Goal: Task Accomplishment & Management: Manage account settings

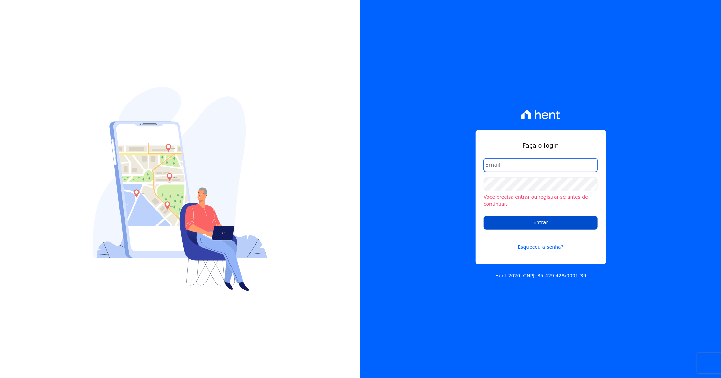
type input "[PERSON_NAME][EMAIL_ADDRESS][DOMAIN_NAME]"
click at [507, 217] on input "Entrar" at bounding box center [541, 223] width 114 height 14
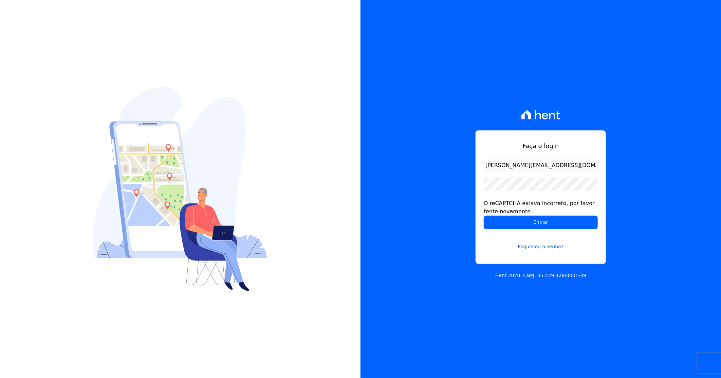
click at [484, 216] on input "Entrar" at bounding box center [541, 223] width 114 height 14
click at [519, 218] on input "Entrar" at bounding box center [541, 223] width 114 height 14
click at [528, 222] on input "Entrar" at bounding box center [541, 223] width 114 height 14
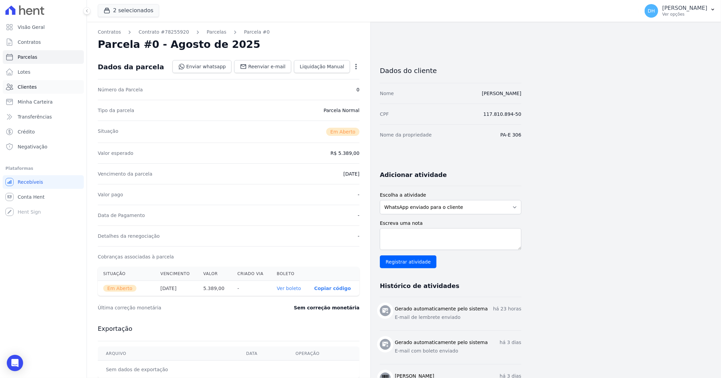
click at [28, 88] on span "Clientes" at bounding box center [27, 87] width 19 height 7
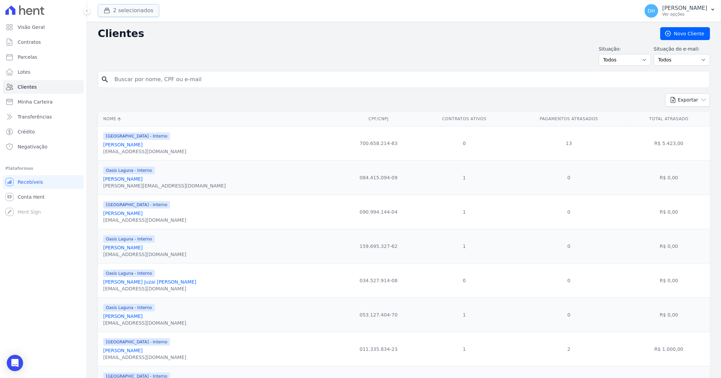
click at [114, 11] on button "2 selecionados" at bounding box center [128, 10] width 61 height 13
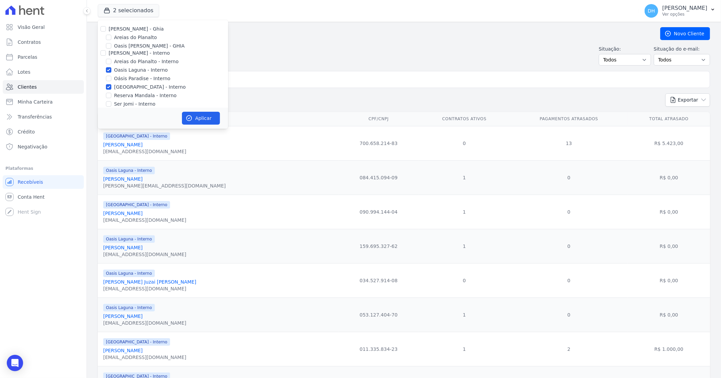
click at [103, 32] on div at bounding box center [103, 28] width 5 height 7
click at [105, 30] on input "[PERSON_NAME] - Ghia" at bounding box center [103, 28] width 5 height 5
checkbox input "true"
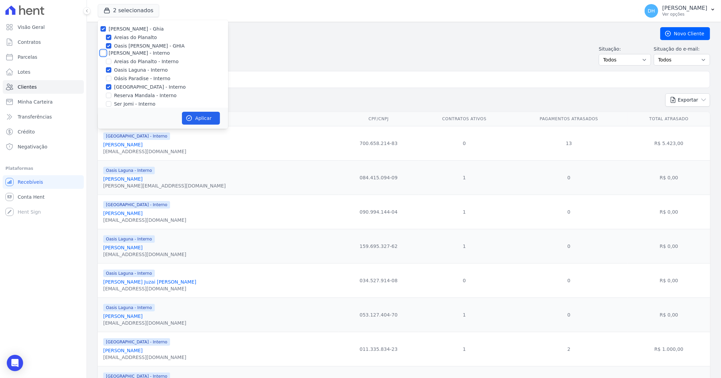
click at [103, 53] on input "[PERSON_NAME] - Interno" at bounding box center [103, 52] width 5 height 5
checkbox input "true"
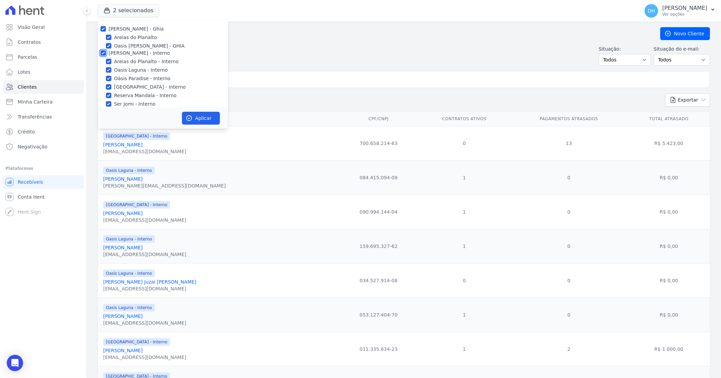
checkbox input "true"
click at [104, 73] on input "[PERSON_NAME]" at bounding box center [103, 73] width 5 height 5
checkbox input "true"
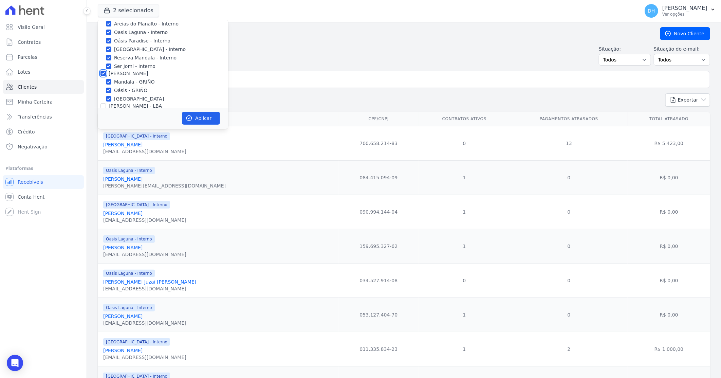
checkbox input "true"
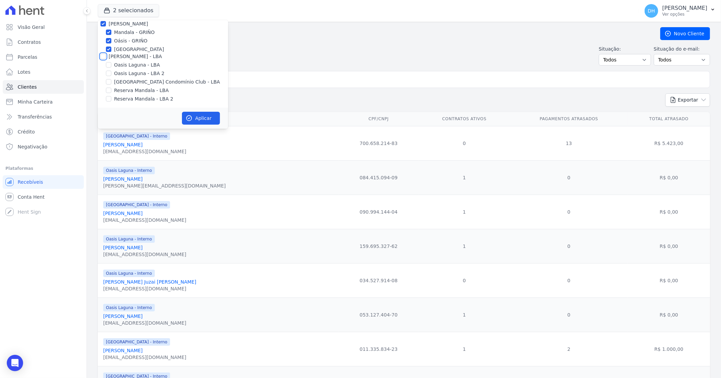
click at [101, 54] on input "[PERSON_NAME] - LBA" at bounding box center [103, 56] width 5 height 5
checkbox input "true"
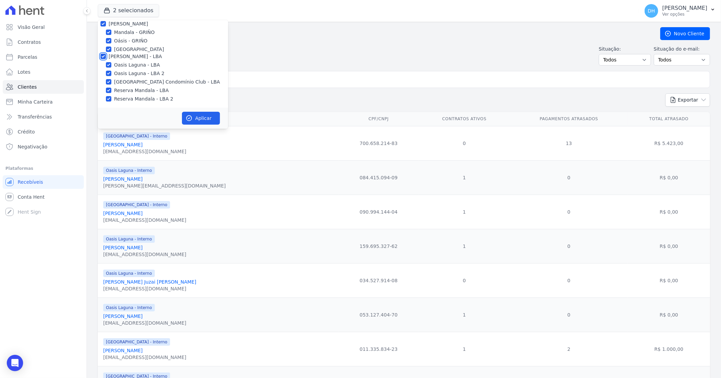
checkbox input "true"
click at [201, 116] on button "Aplicar" at bounding box center [201, 118] width 38 height 13
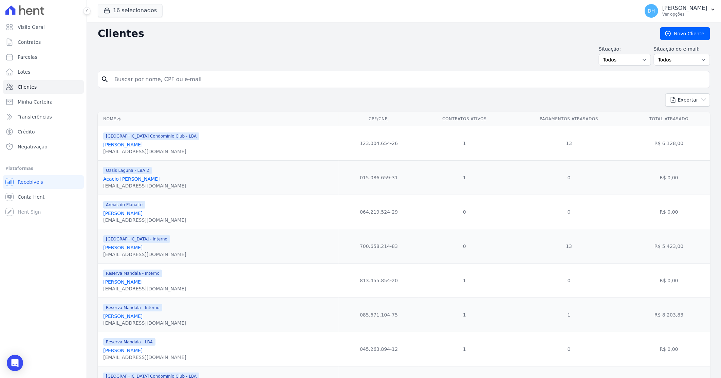
click at [198, 81] on input "search" at bounding box center [408, 80] width 597 height 14
type input "[PERSON_NAME]"
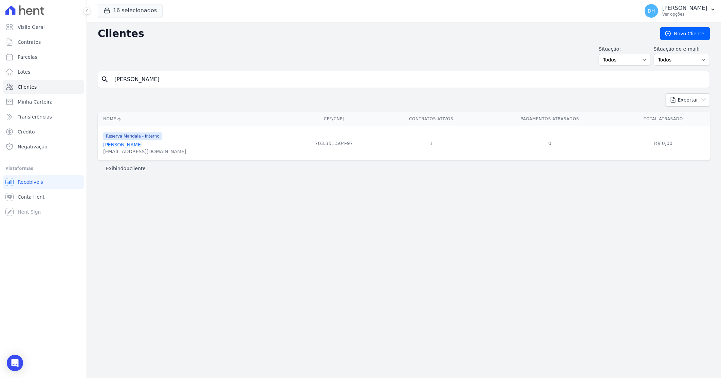
click at [143, 143] on link "[PERSON_NAME]" at bounding box center [122, 144] width 39 height 5
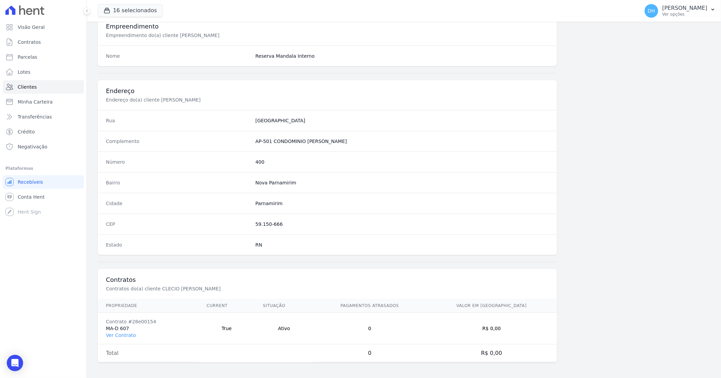
scroll to position [258, 0]
click at [124, 335] on link "Ver Contrato" at bounding box center [121, 333] width 30 height 5
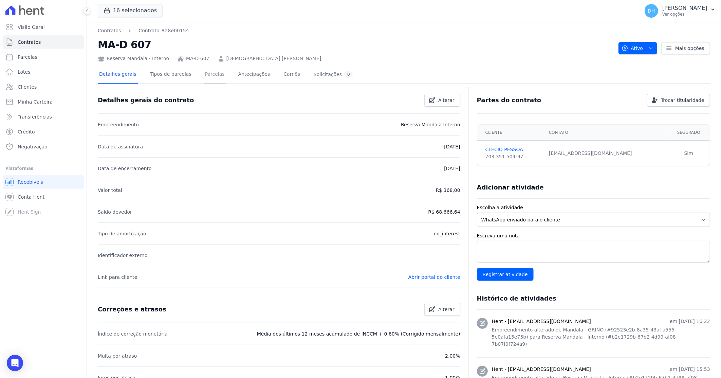
click at [208, 79] on link "Parcelas" at bounding box center [215, 75] width 22 height 18
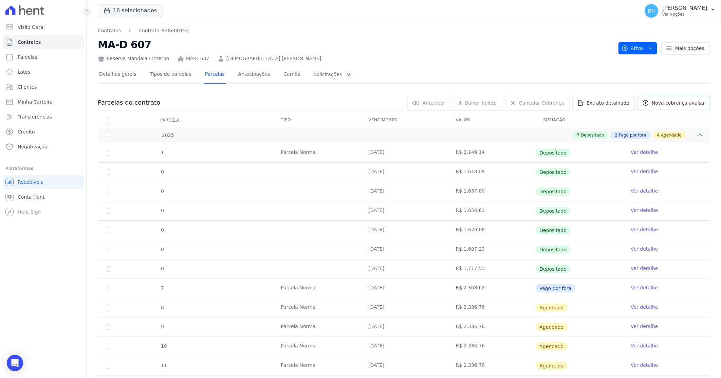
click at [663, 102] on span "Nova cobrança avulsa" at bounding box center [678, 102] width 53 height 7
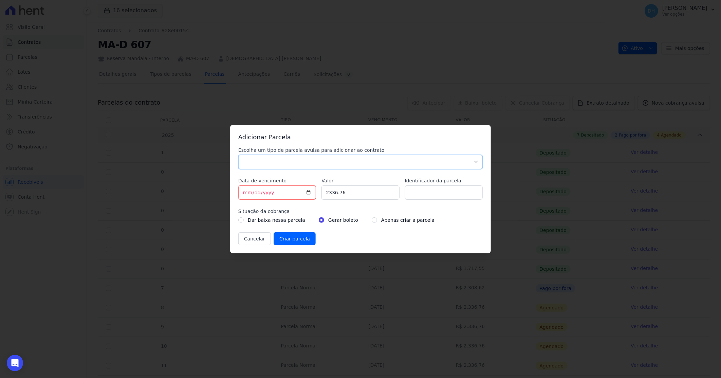
click at [288, 164] on select "Parcela Normal Sinal Caução Intercalada Chaves Pré Chaves Pós Chaves Taxas Quit…" at bounding box center [360, 162] width 244 height 14
select select "standard"
click at [238, 155] on select "Parcela Normal Sinal Caução Intercalada Chaves Pré Chaves Pós Chaves Taxas Quit…" at bounding box center [360, 162] width 244 height 14
click at [245, 193] on input "[DATE]" at bounding box center [277, 192] width 78 height 14
type input "[DATE]"
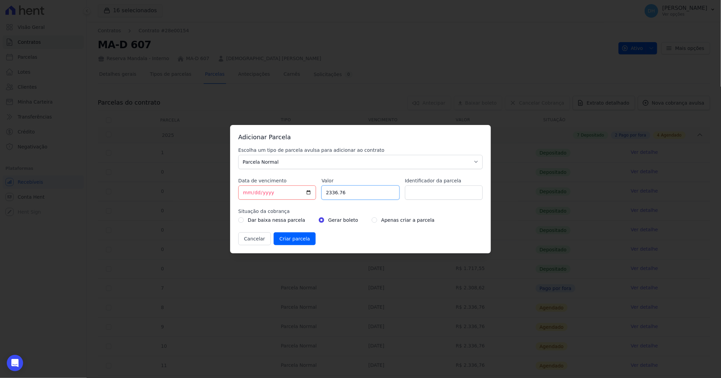
drag, startPoint x: 350, startPoint y: 193, endPoint x: 314, endPoint y: 196, distance: 36.1
click at [314, 196] on div "Escolha um tipo de parcela avulsa para adicionar ao contrato Parcela Normal Sin…" at bounding box center [360, 196] width 244 height 98
paste input "1.73815"
click at [336, 192] on input "1.73815" at bounding box center [361, 192] width 78 height 14
click at [337, 191] on input "1.73815" at bounding box center [361, 192] width 78 height 14
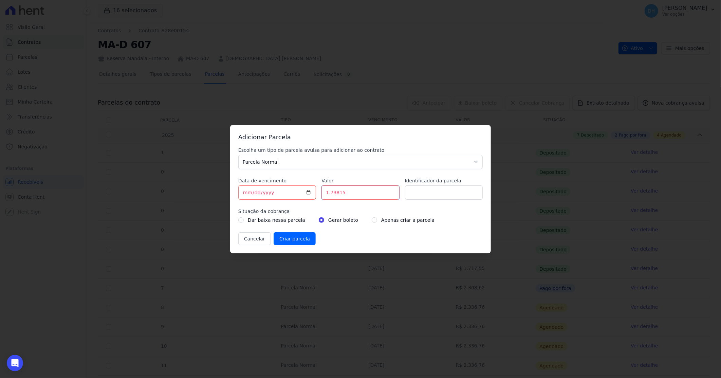
click at [331, 194] on input "1.73815" at bounding box center [361, 192] width 78 height 14
click at [338, 194] on input "173815" at bounding box center [361, 192] width 78 height 14
type input "1738.15"
click at [422, 189] on input "Identificador da parcela" at bounding box center [444, 192] width 78 height 14
type input "SET/2025 ANTECIP."
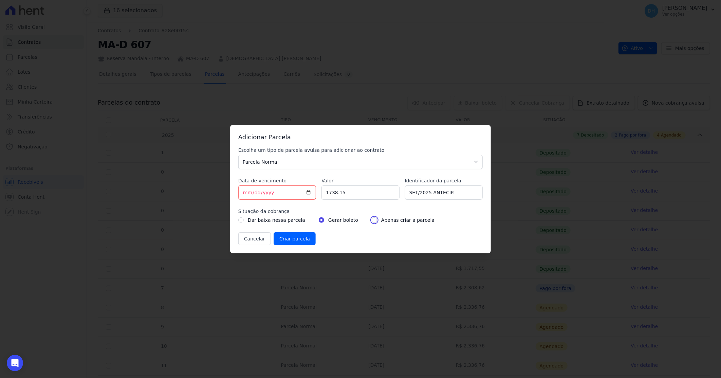
click at [372, 220] on input "radio" at bounding box center [374, 219] width 5 height 5
radio input "true"
click at [287, 238] on input "Criar parcela" at bounding box center [295, 238] width 42 height 13
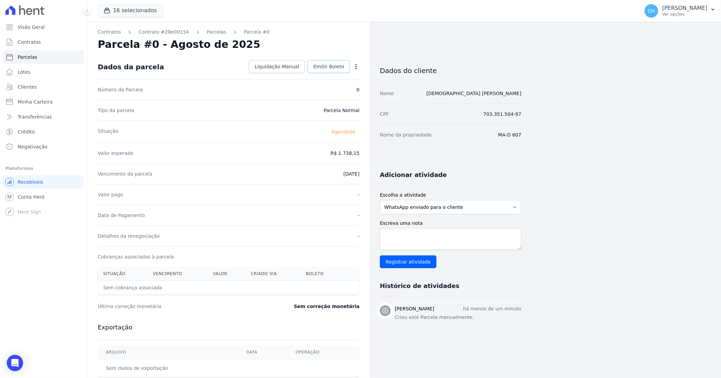
click at [332, 67] on span "Emitir Boleto" at bounding box center [328, 66] width 31 height 7
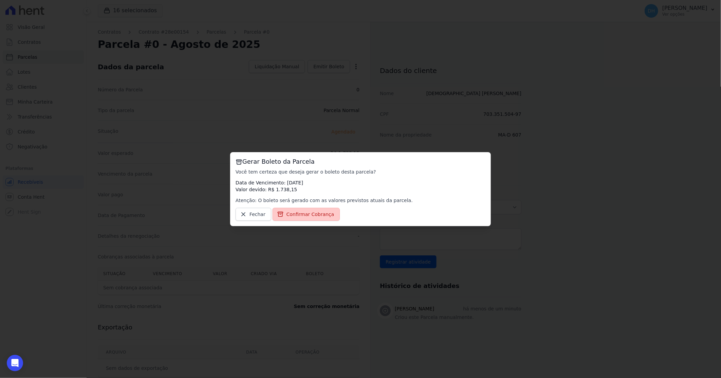
click at [314, 214] on span "Confirmar Cobrança" at bounding box center [311, 214] width 48 height 7
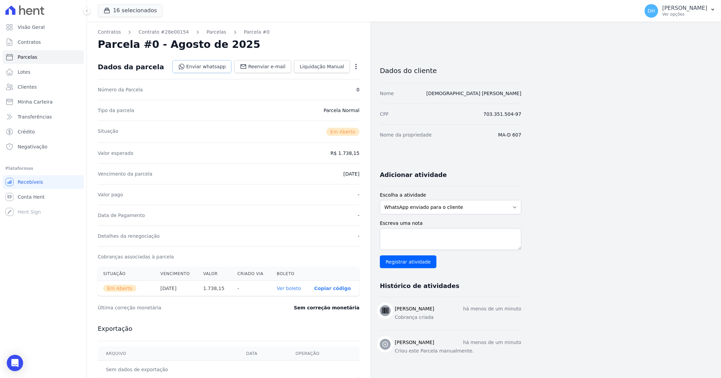
click at [192, 62] on link "Enviar whatsapp" at bounding box center [201, 66] width 59 height 13
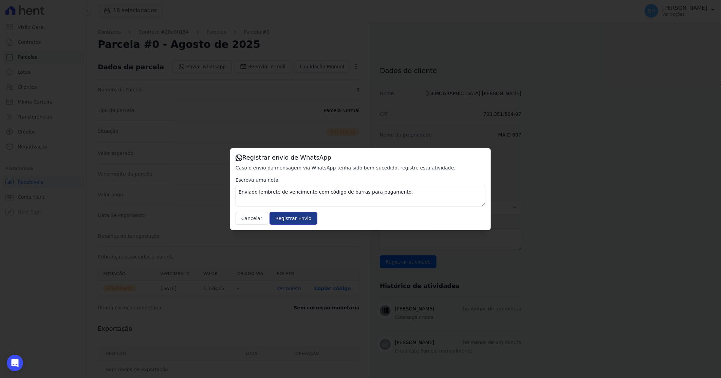
click at [291, 217] on input "Registrar Envio" at bounding box center [294, 218] width 48 height 13
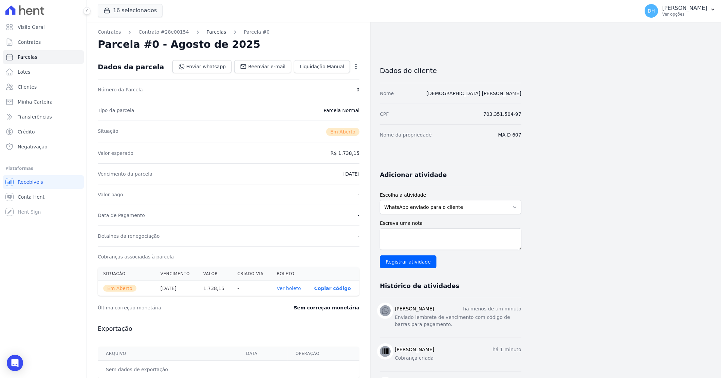
click at [207, 30] on link "Parcelas" at bounding box center [217, 32] width 20 height 7
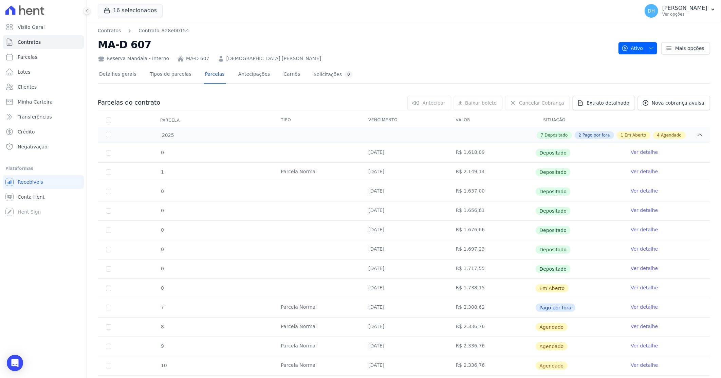
click at [640, 327] on link "Ver detalhe" at bounding box center [644, 326] width 27 height 7
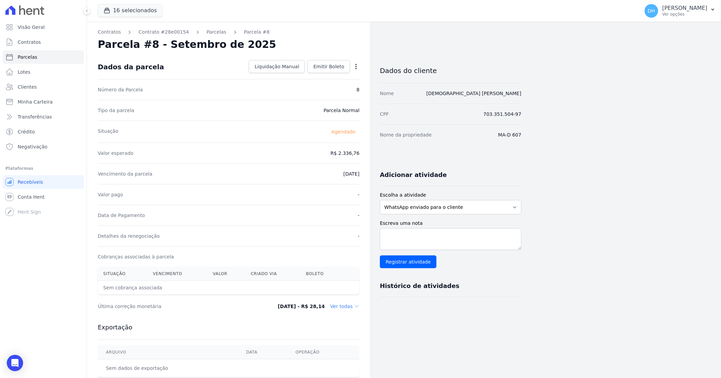
click at [354, 62] on div "Open options Alterar [GEOGRAPHIC_DATA]" at bounding box center [355, 67] width 10 height 12
click at [357, 66] on icon "button" at bounding box center [355, 66] width 1 height 5
click at [406, 113] on div "CPF 703.351.504-97" at bounding box center [451, 114] width 142 height 21
click at [17, 358] on div "Open Intercom Messenger" at bounding box center [15, 363] width 18 height 18
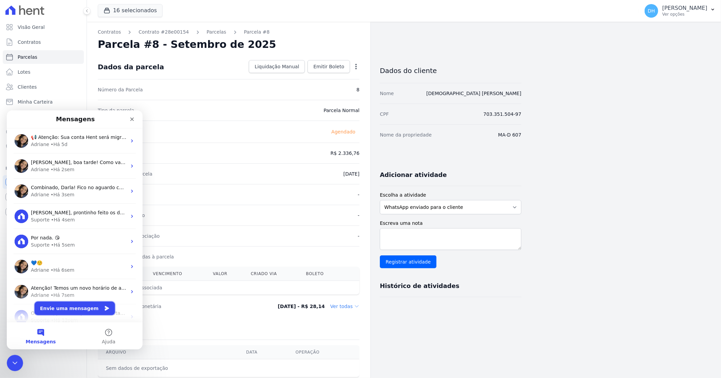
click at [71, 307] on button "Envie uma mensagem" at bounding box center [75, 308] width 80 height 14
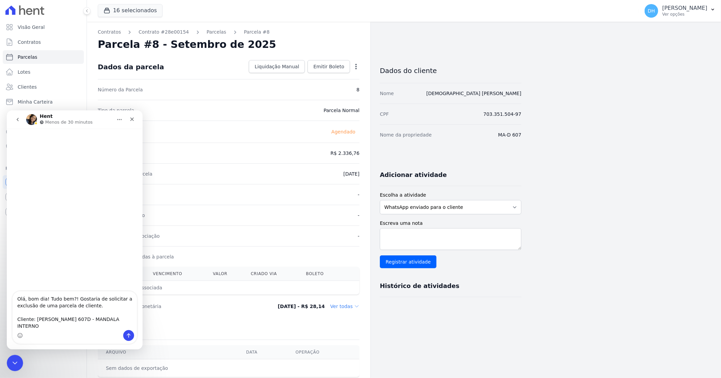
type textarea "Olá, bom dia! Tudo bem?! Gostaria de solicitar a exclusão de uma parcela de cli…"
click at [206, 36] on div "Contratos Contrato #28e00154 [GEOGRAPHIC_DATA] Parcela #8 [GEOGRAPHIC_DATA] #8 …" at bounding box center [229, 240] width 284 height 437
click at [209, 31] on link "Parcelas" at bounding box center [217, 32] width 20 height 7
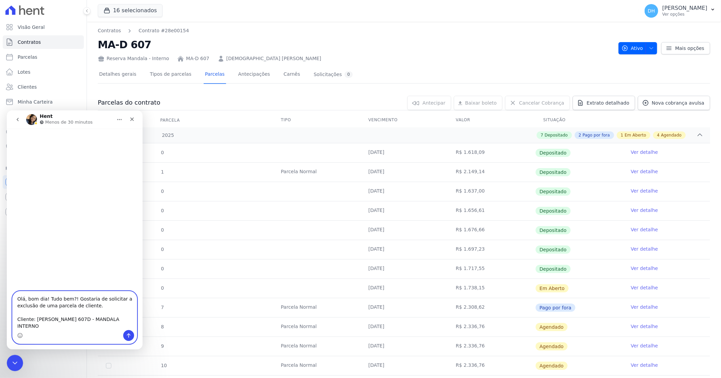
click at [21, 326] on textarea "Olá, bom dia! Tudo bem?! Gostaria de solicitar a exclusão de uma parcela de cli…" at bounding box center [75, 310] width 124 height 39
paste textarea "[URL][DOMAIN_NAME]"
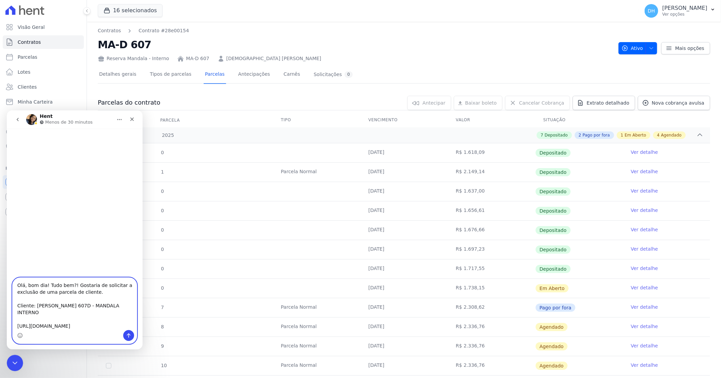
scroll to position [18, 0]
type textarea "Olá, bom dia! Tudo bem?! Gostaria de solicitar a exclusão de uma parcela de cli…"
click at [130, 335] on icon "Enviar uma mensagem" at bounding box center [128, 334] width 5 height 5
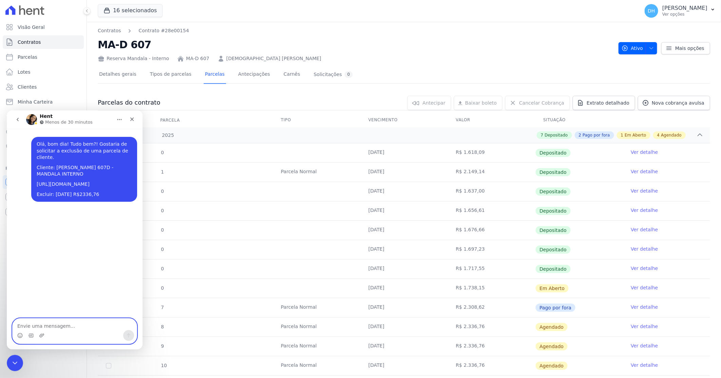
scroll to position [0, 0]
click at [26, 90] on span "Clientes" at bounding box center [27, 87] width 19 height 7
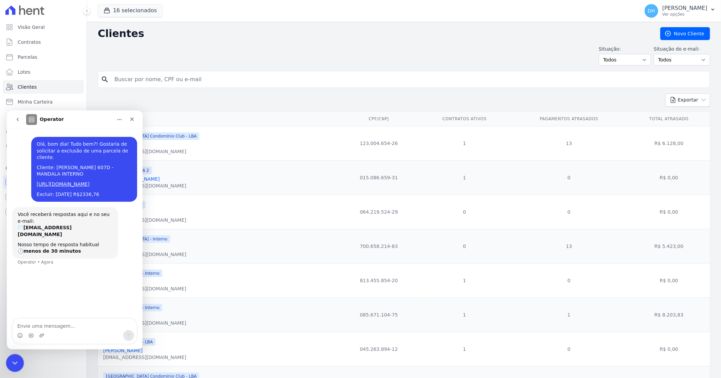
drag, startPoint x: 16, startPoint y: 365, endPoint x: 21, endPoint y: 360, distance: 7.0
click at [17, 365] on icon "Encerramento do Messenger da Intercom" at bounding box center [14, 362] width 8 height 8
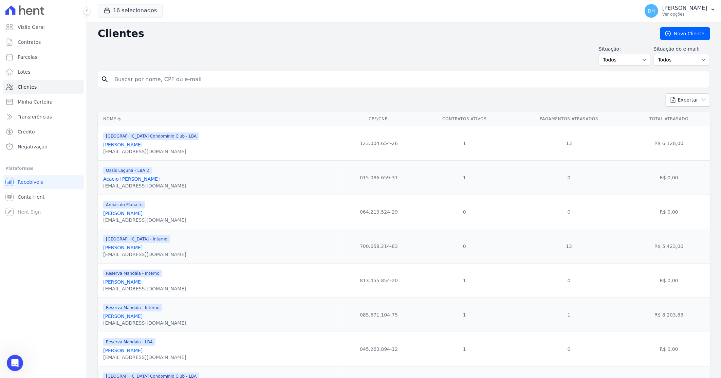
click at [138, 75] on input "search" at bounding box center [408, 80] width 597 height 14
type input "regina"
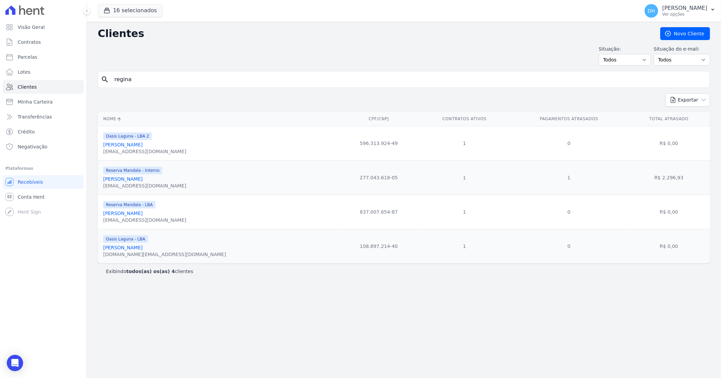
click at [131, 179] on link "[PERSON_NAME]" at bounding box center [122, 178] width 39 height 5
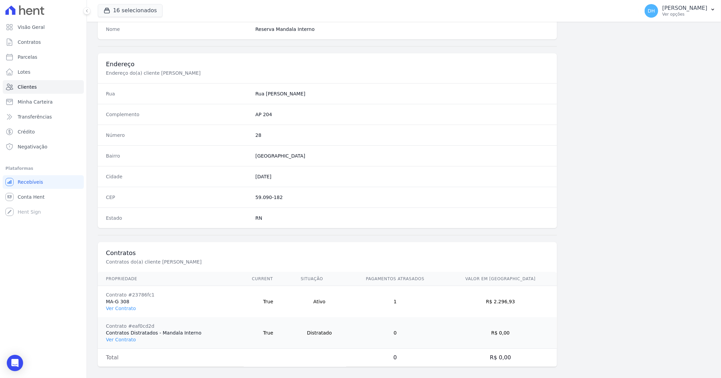
scroll to position [289, 0]
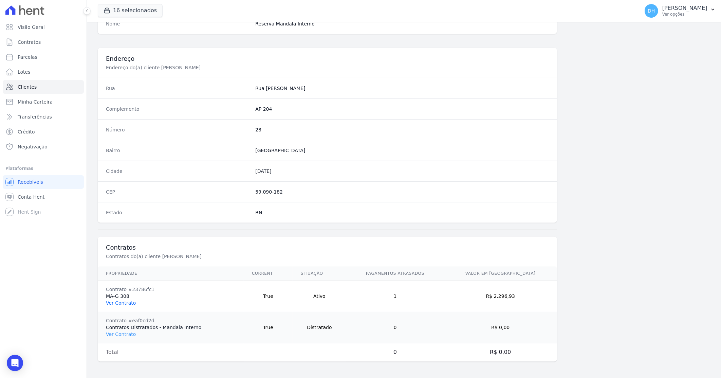
click at [115, 303] on link "Ver Contrato" at bounding box center [121, 302] width 30 height 5
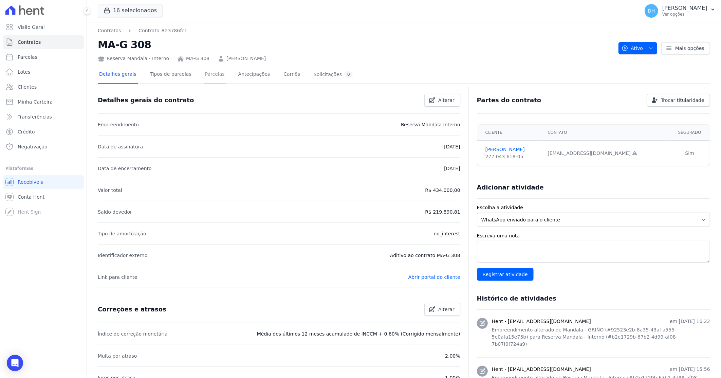
click at [204, 75] on link "Parcelas" at bounding box center [215, 75] width 22 height 18
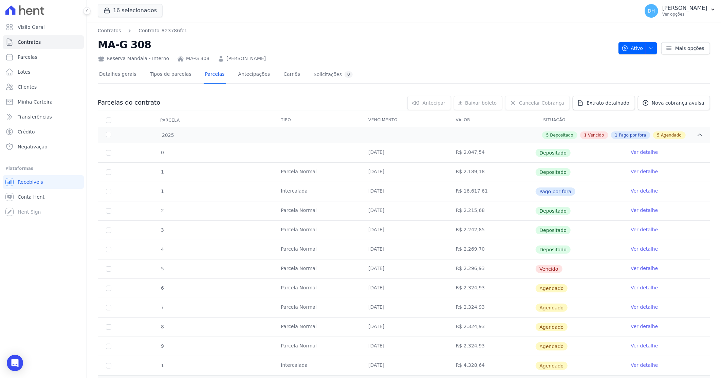
click at [637, 269] on link "Ver detalhe" at bounding box center [644, 268] width 27 height 7
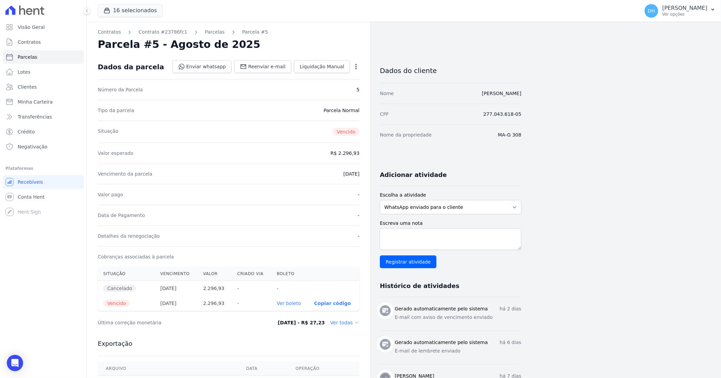
click at [358, 65] on icon "button" at bounding box center [356, 66] width 7 height 7
click at [324, 179] on div "Vencimento da parcela [DATE]" at bounding box center [229, 173] width 262 height 21
click at [328, 61] on link "Liquidação Manual" at bounding box center [322, 66] width 56 height 13
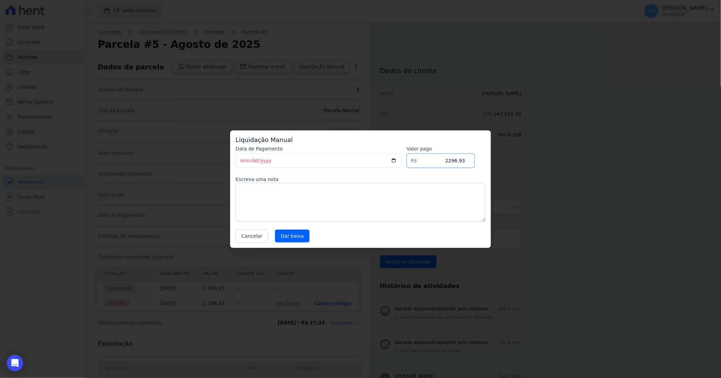
drag, startPoint x: 443, startPoint y: 160, endPoint x: 517, endPoint y: 161, distance: 74.0
click at [517, 160] on div "Liquidação Manual Data de Pagamento [DATE] [GEOGRAPHIC_DATA] R$ 2296.93 Escreva…" at bounding box center [360, 189] width 721 height 378
type input "2148.31"
click at [254, 234] on button "Cancelar" at bounding box center [252, 236] width 33 height 13
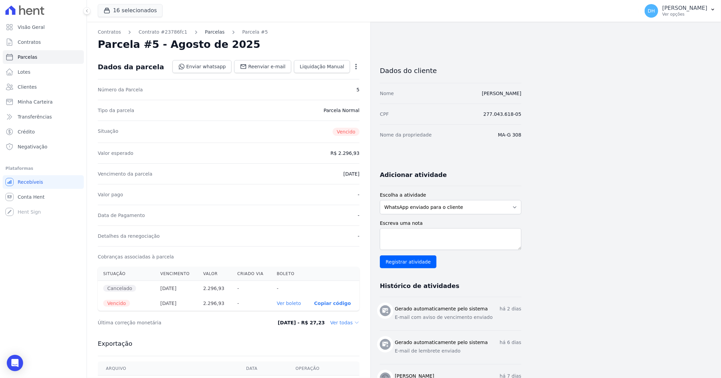
click at [205, 29] on link "Parcelas" at bounding box center [215, 32] width 20 height 7
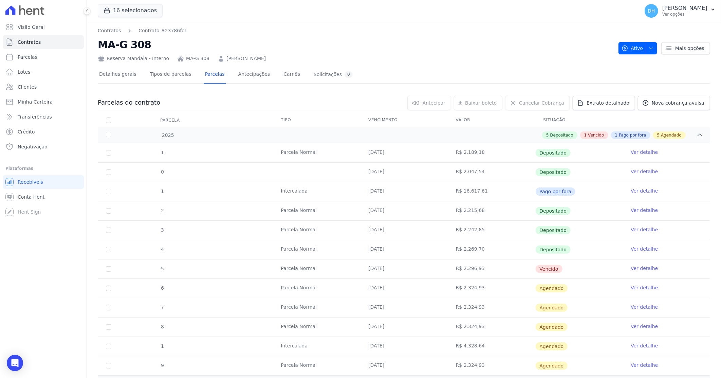
click at [639, 267] on link "Ver detalhe" at bounding box center [644, 268] width 27 height 7
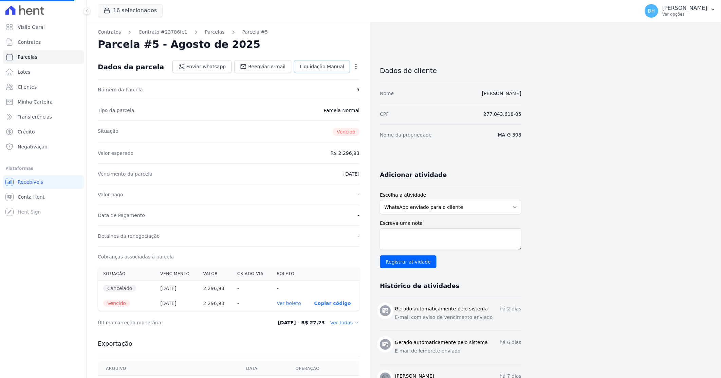
click at [323, 67] on span "Liquidação Manual" at bounding box center [322, 66] width 44 height 7
click at [328, 65] on span "Liquidação Manual" at bounding box center [322, 66] width 44 height 7
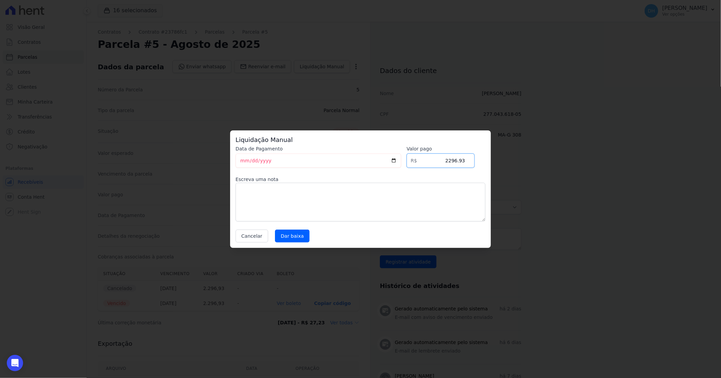
drag, startPoint x: 443, startPoint y: 158, endPoint x: 464, endPoint y: 93, distance: 67.9
click at [541, 146] on div "Liquidação Manual Data de Pagamento [DATE] [GEOGRAPHIC_DATA] R$ 2296.93 Escreva…" at bounding box center [360, 189] width 721 height 378
type input "2148.31"
click at [293, 237] on input "Dar baixa" at bounding box center [292, 236] width 35 height 13
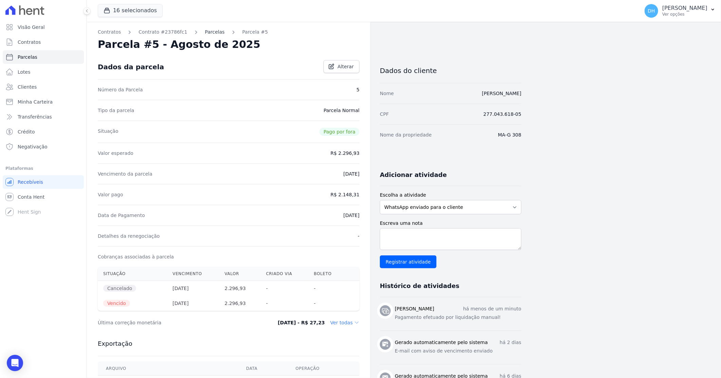
click at [205, 31] on link "Parcelas" at bounding box center [215, 32] width 20 height 7
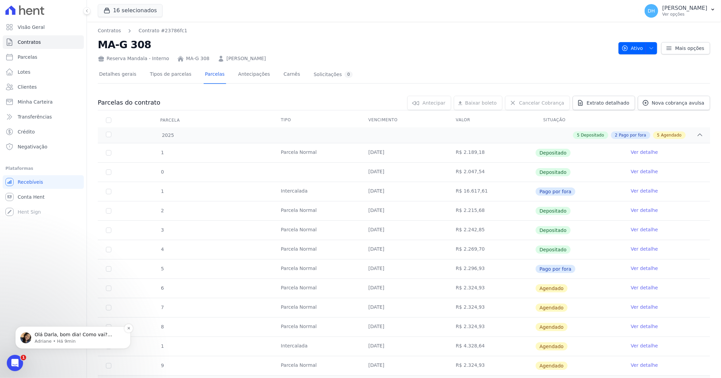
click at [46, 342] on p "Adriane • Há 9min" at bounding box center [79, 341] width 88 height 6
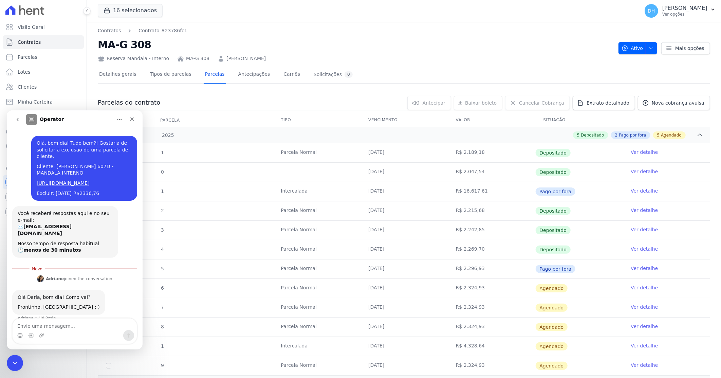
scroll to position [18, 0]
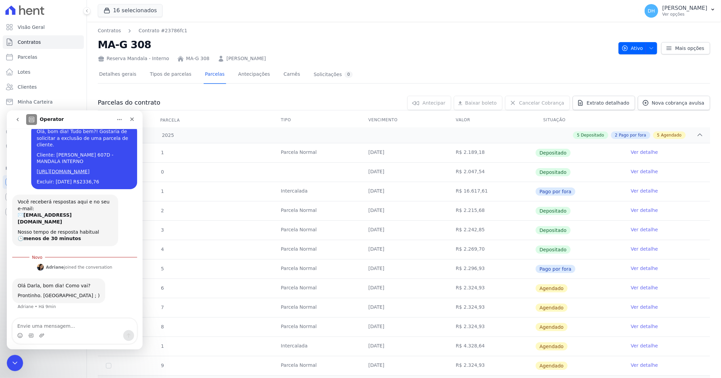
click at [60, 325] on textarea "Envie uma mensagem..." at bounding box center [75, 324] width 124 height 12
type textarea "Muito obrigada!"
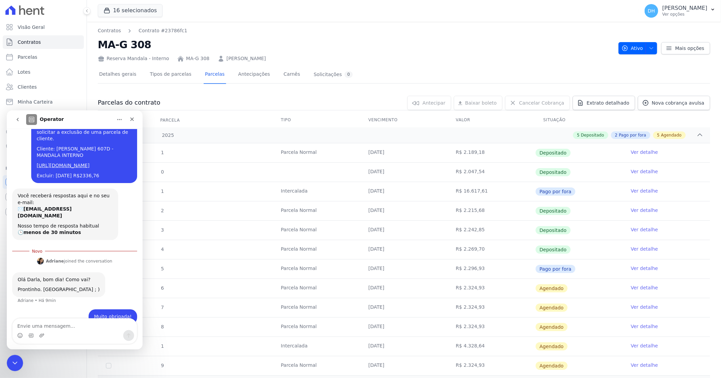
scroll to position [27, 0]
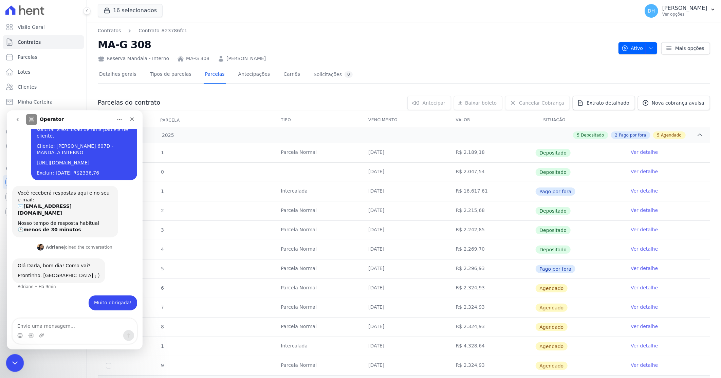
click at [13, 358] on icon "Encerramento do Messenger da Intercom" at bounding box center [14, 362] width 8 height 8
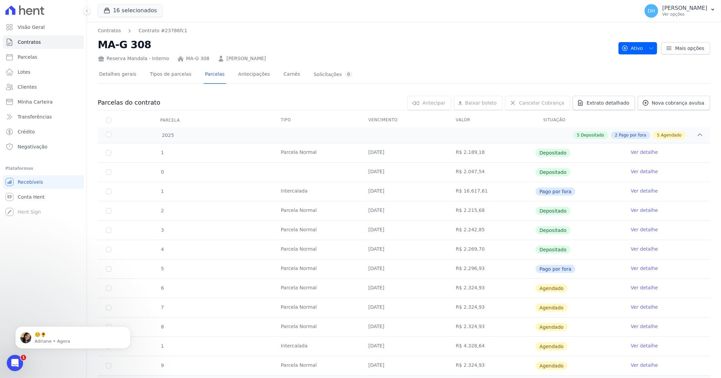
scroll to position [48, 0]
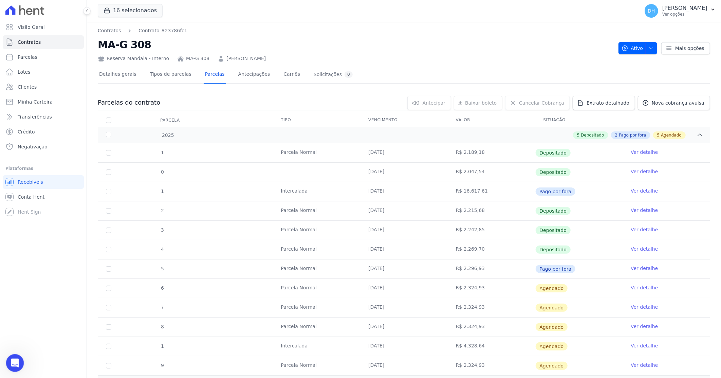
click at [12, 365] on icon "Abertura do Messenger da Intercom" at bounding box center [13, 362] width 11 height 11
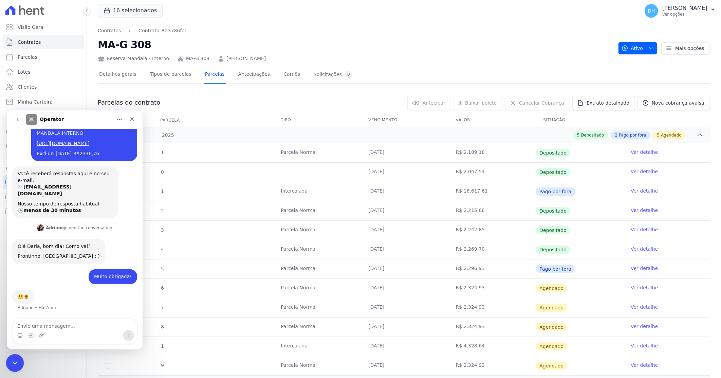
click at [12, 365] on icon "Encerramento do Messenger da Intercom" at bounding box center [14, 362] width 8 height 8
